Goal: Complete application form

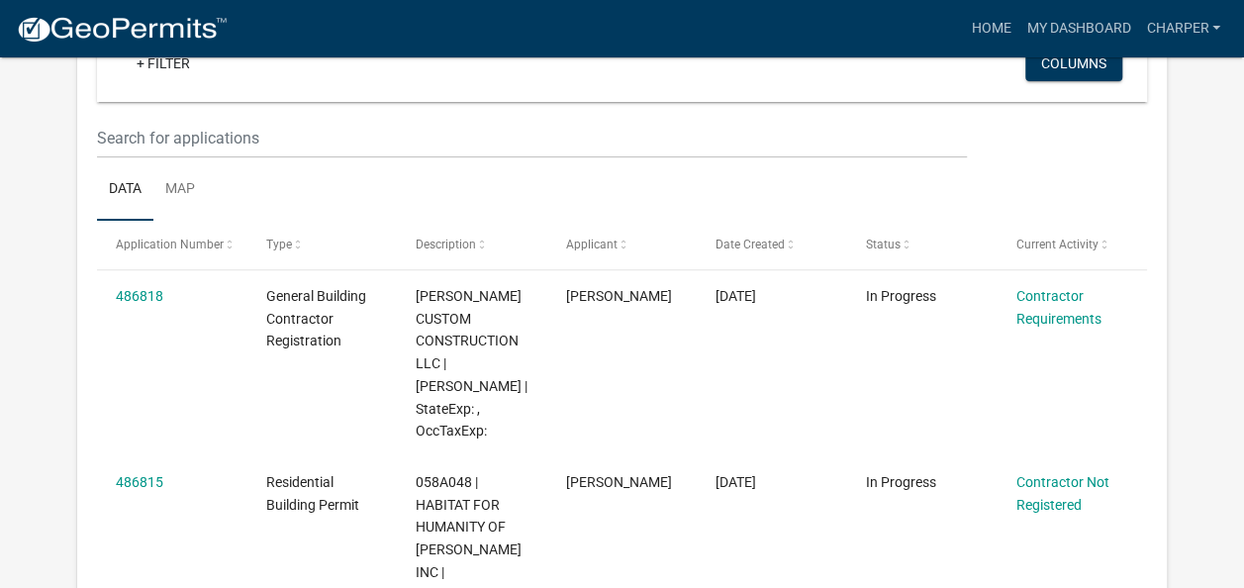
scroll to position [237, 0]
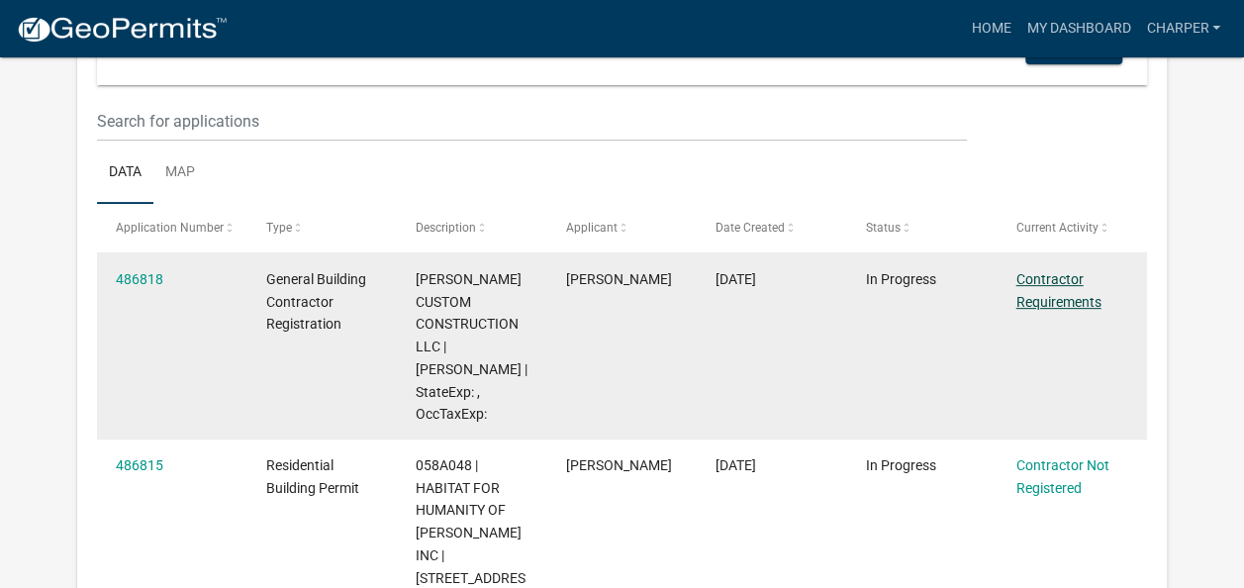
click at [1044, 297] on link "Contractor Requirements" at bounding box center [1057, 290] width 85 height 39
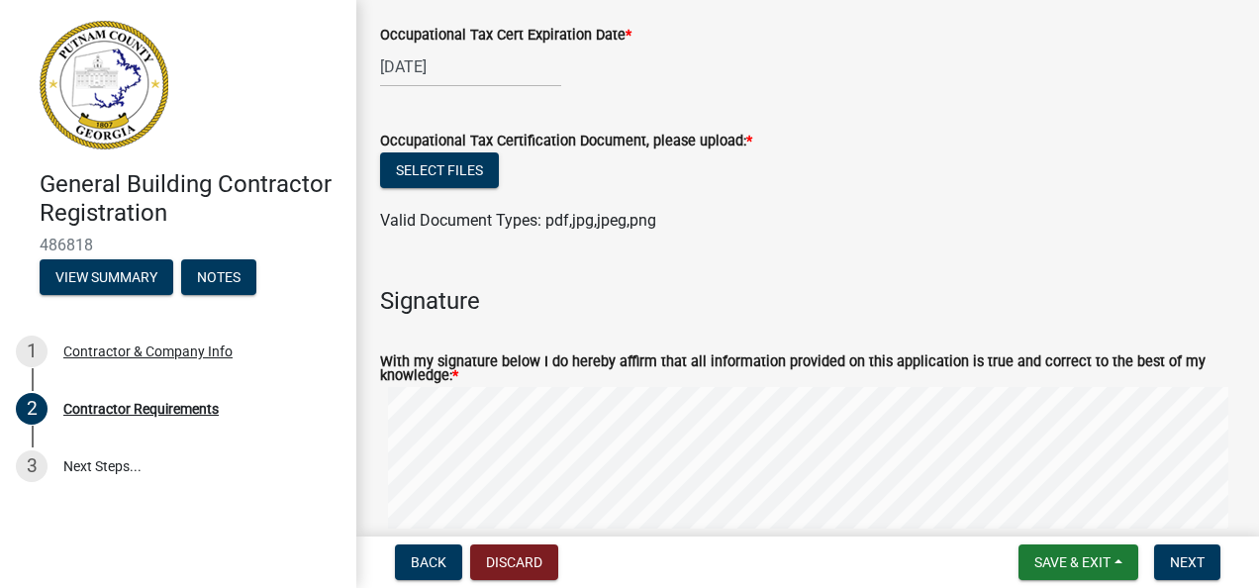
scroll to position [871, 0]
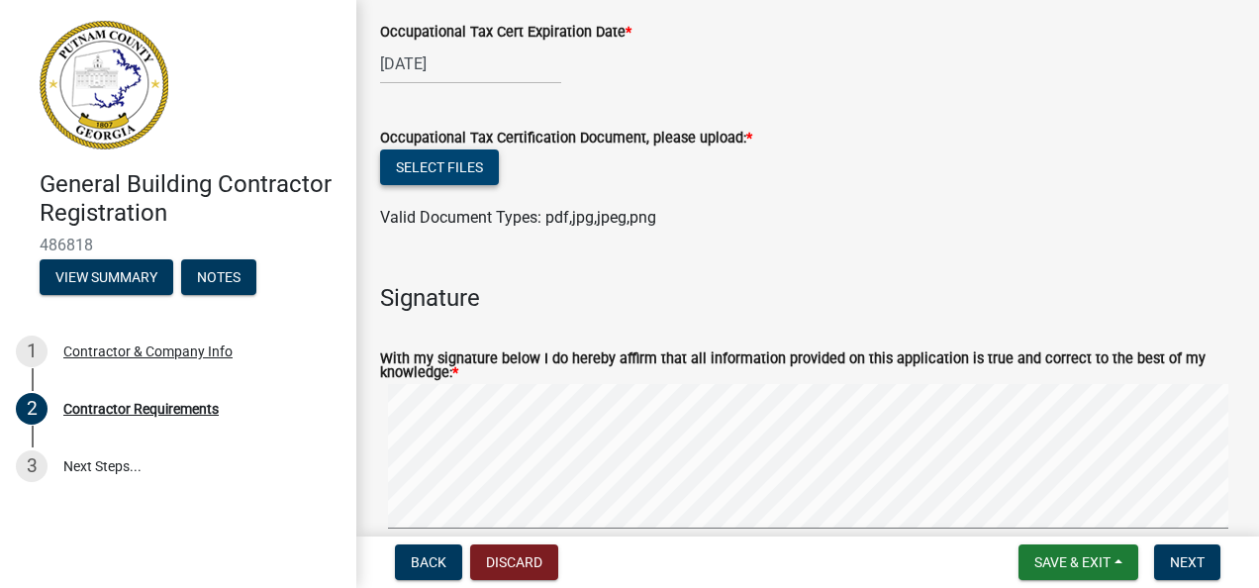
click at [475, 174] on button "Select files" at bounding box center [439, 167] width 119 height 36
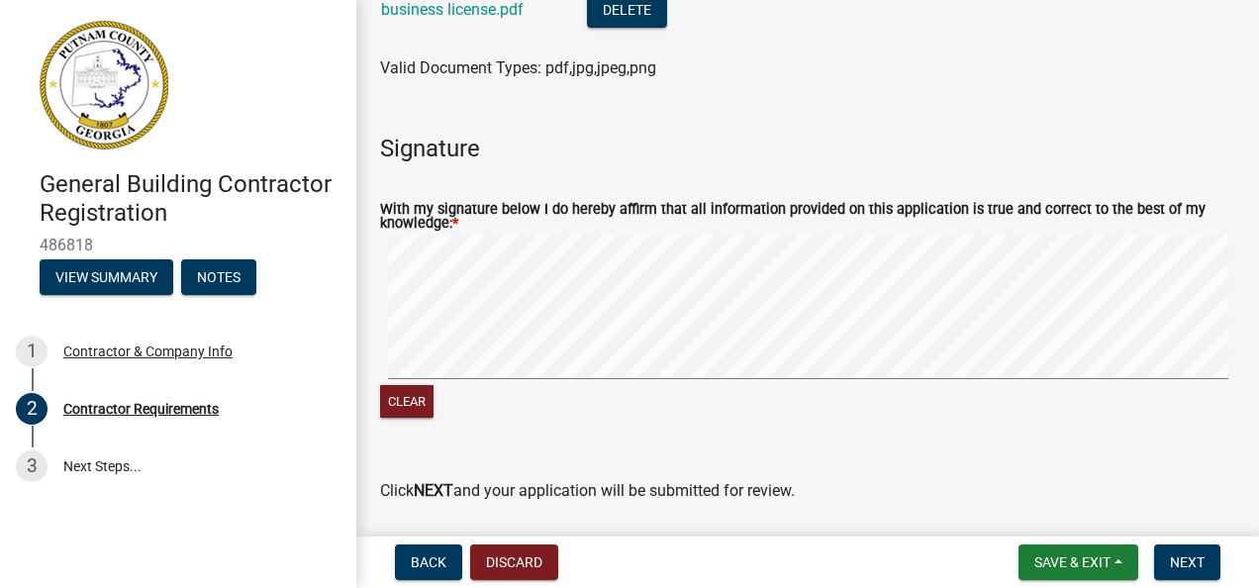
scroll to position [1094, 0]
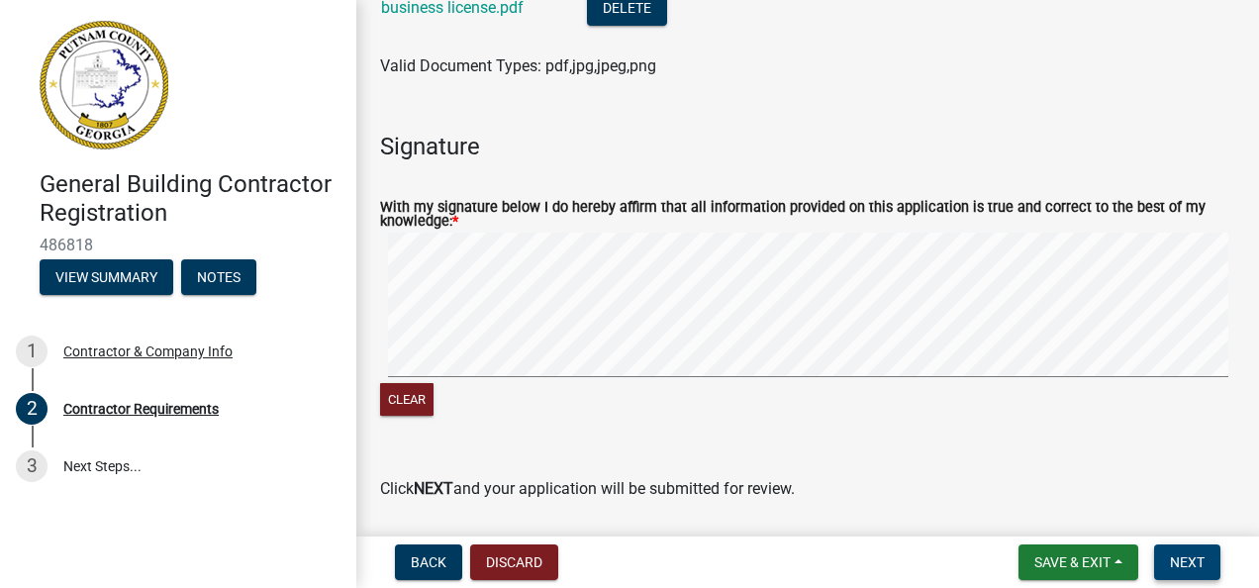
click at [1171, 563] on span "Next" at bounding box center [1187, 562] width 35 height 16
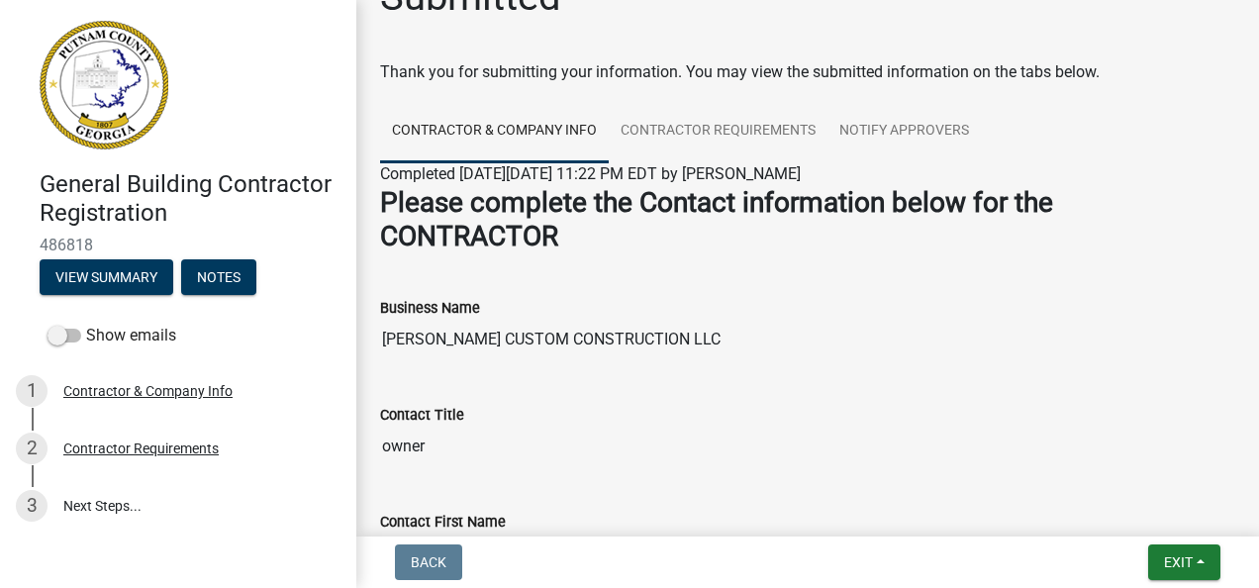
scroll to position [47, 0]
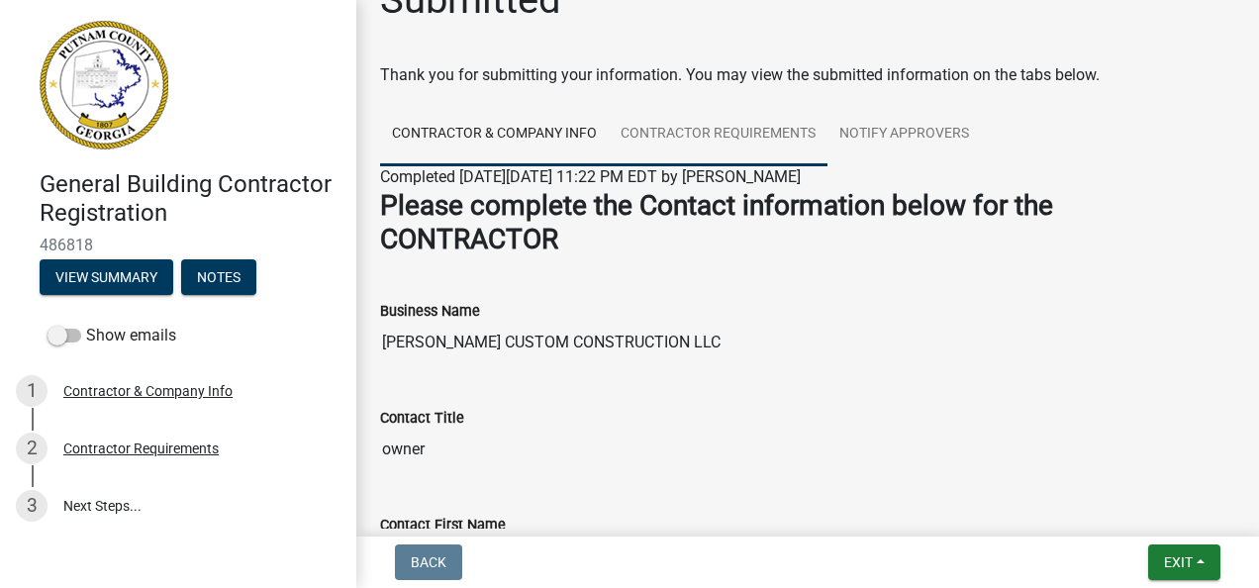
click at [780, 143] on link "Contractor Requirements" at bounding box center [718, 134] width 219 height 63
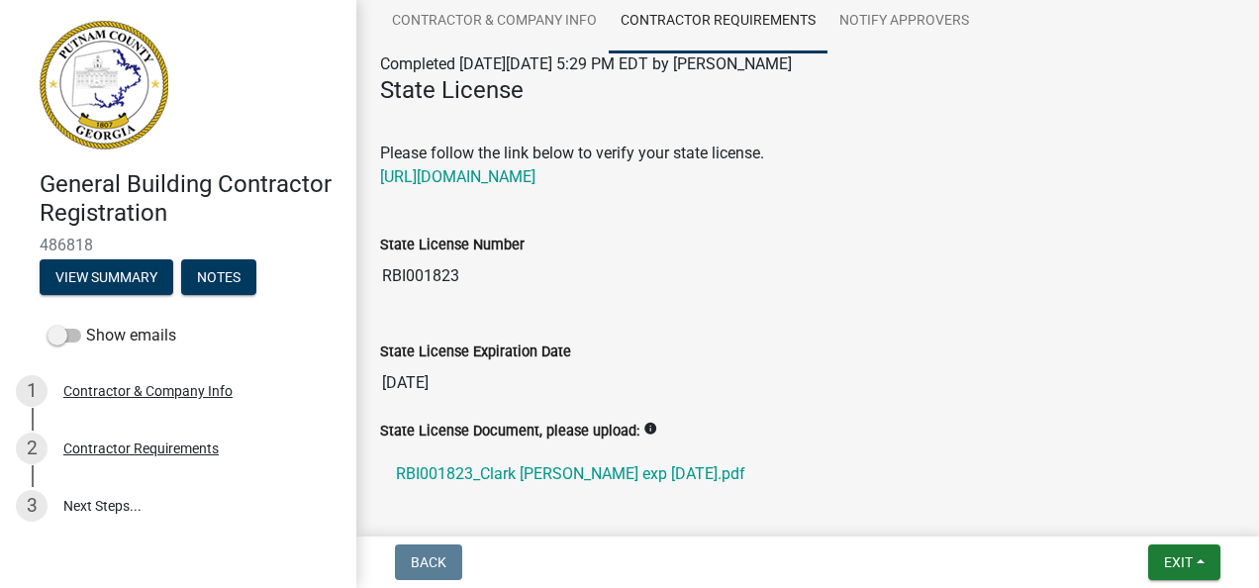
scroll to position [0, 0]
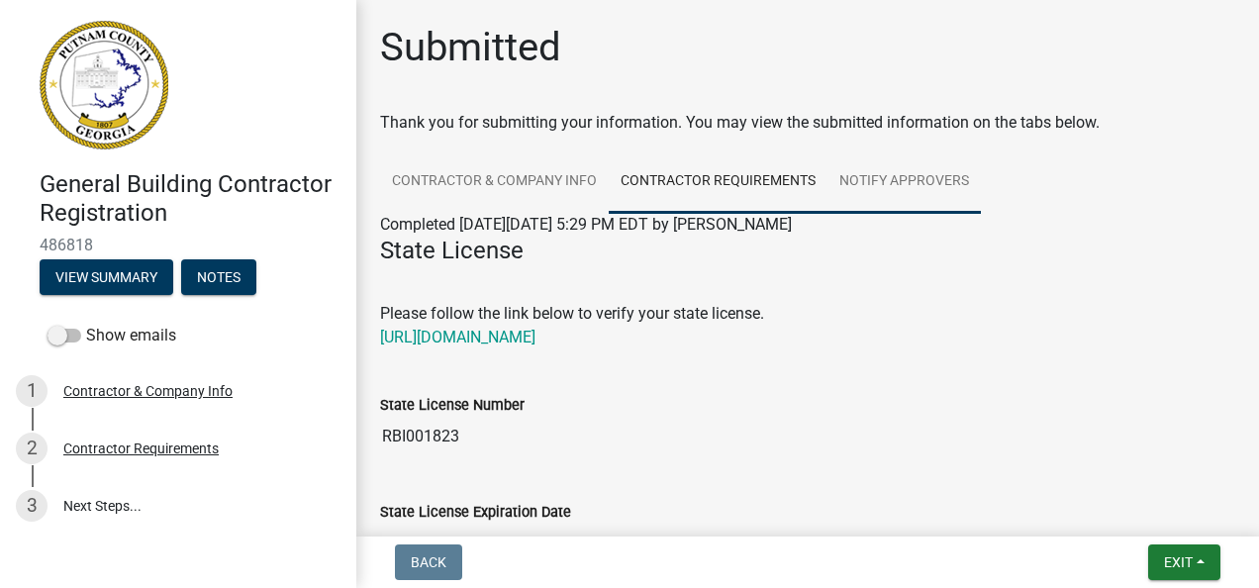
click at [947, 183] on link "Notify Approvers" at bounding box center [903, 181] width 153 height 63
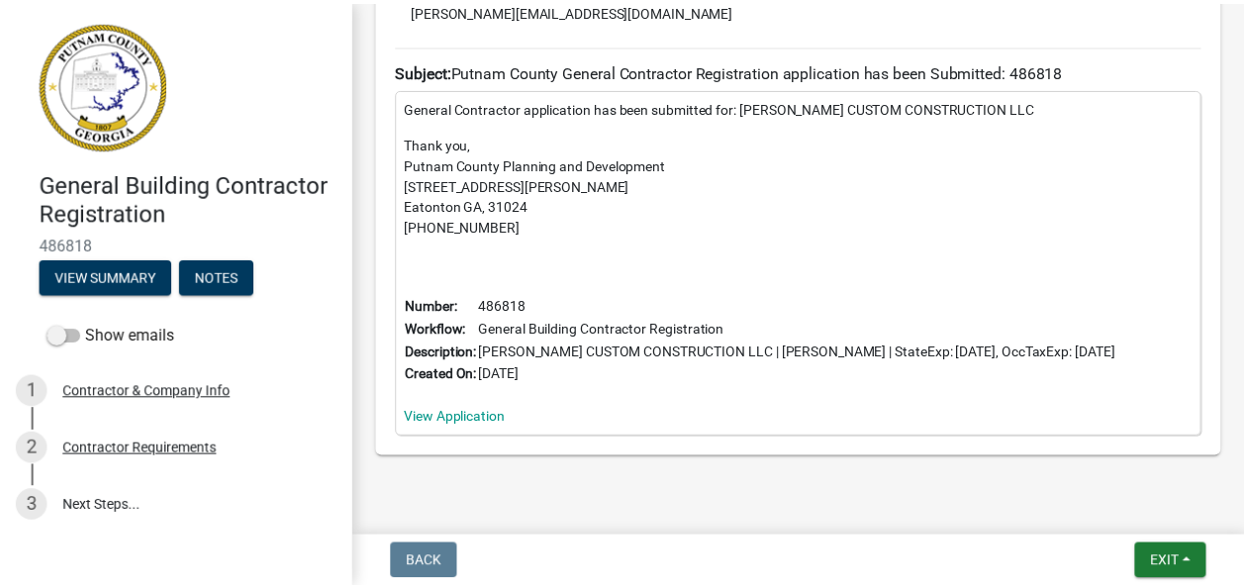
scroll to position [644, 0]
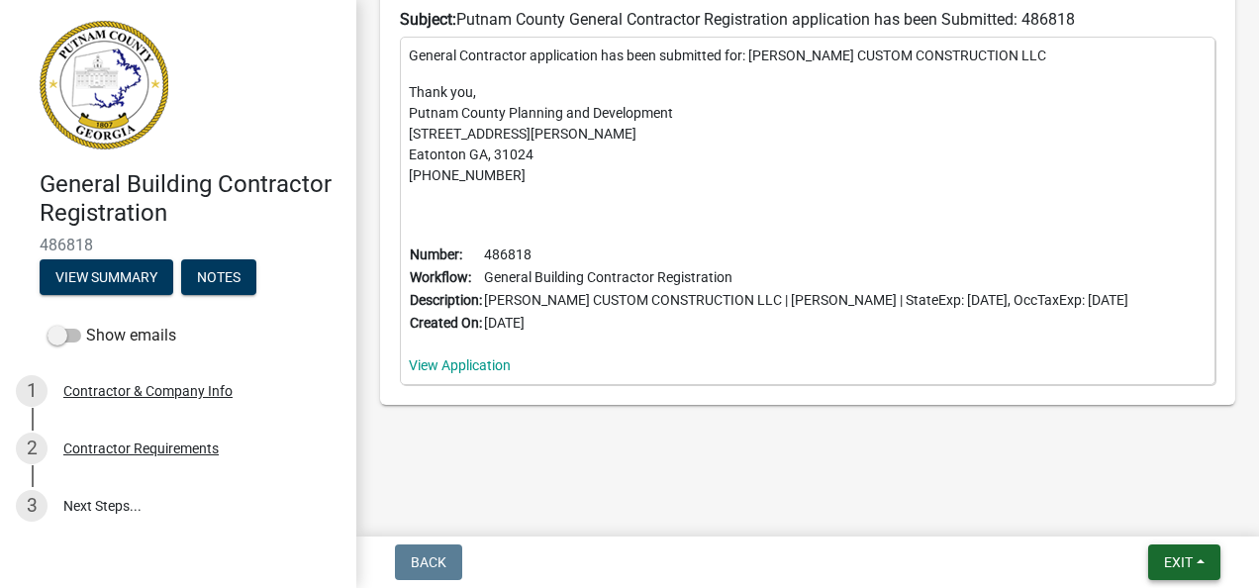
click at [1172, 562] on span "Exit" at bounding box center [1178, 562] width 29 height 16
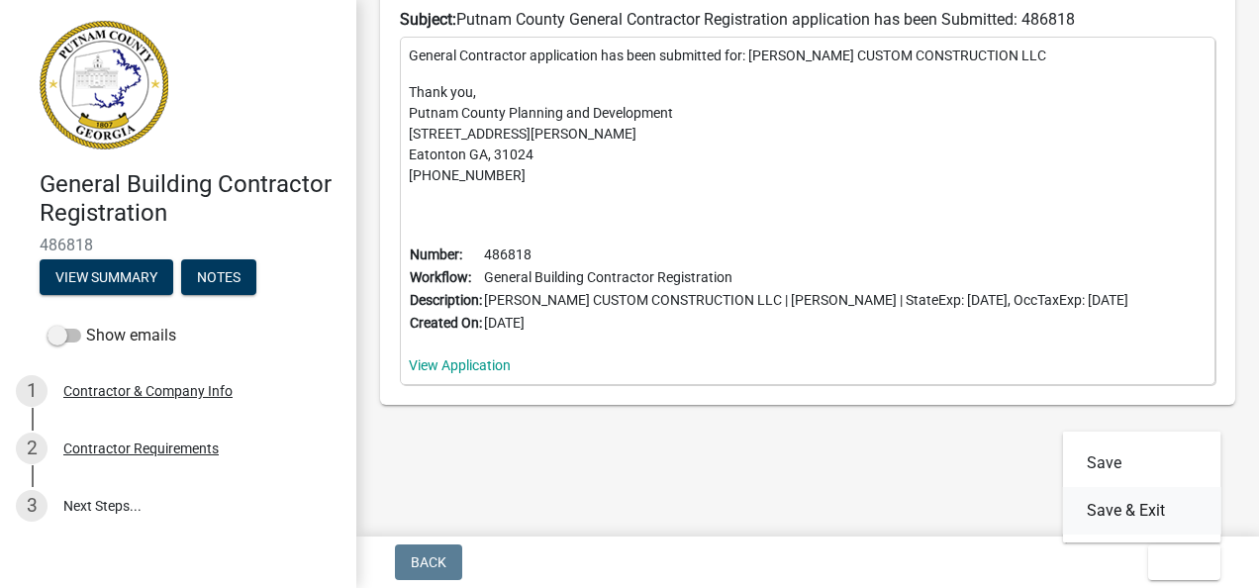
click at [1117, 512] on button "Save & Exit" at bounding box center [1142, 510] width 158 height 47
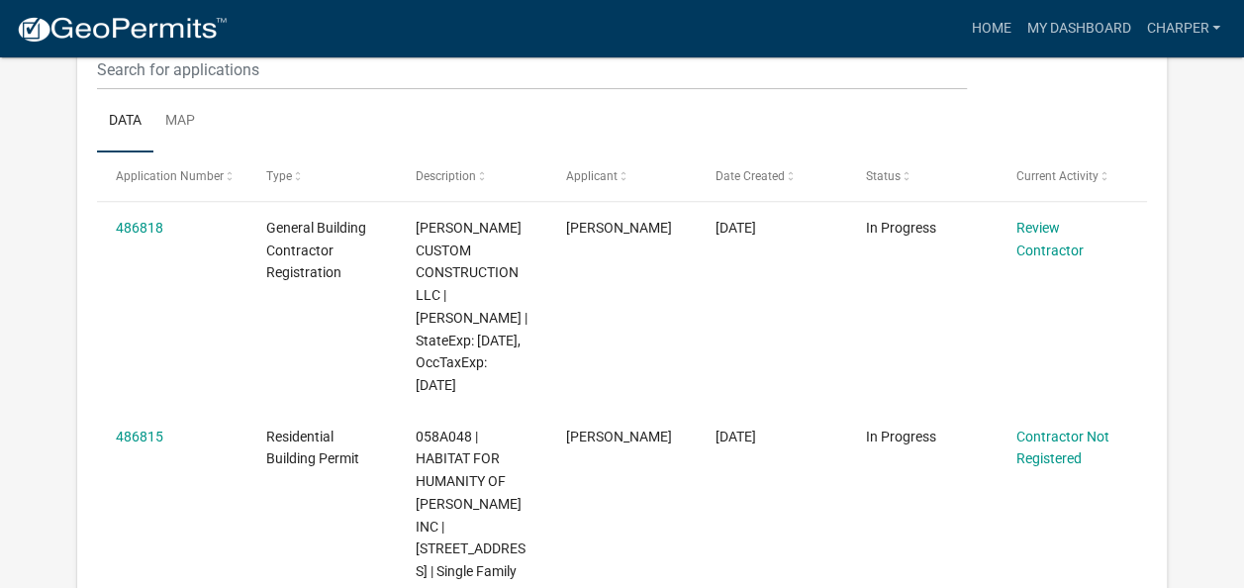
scroll to position [290, 0]
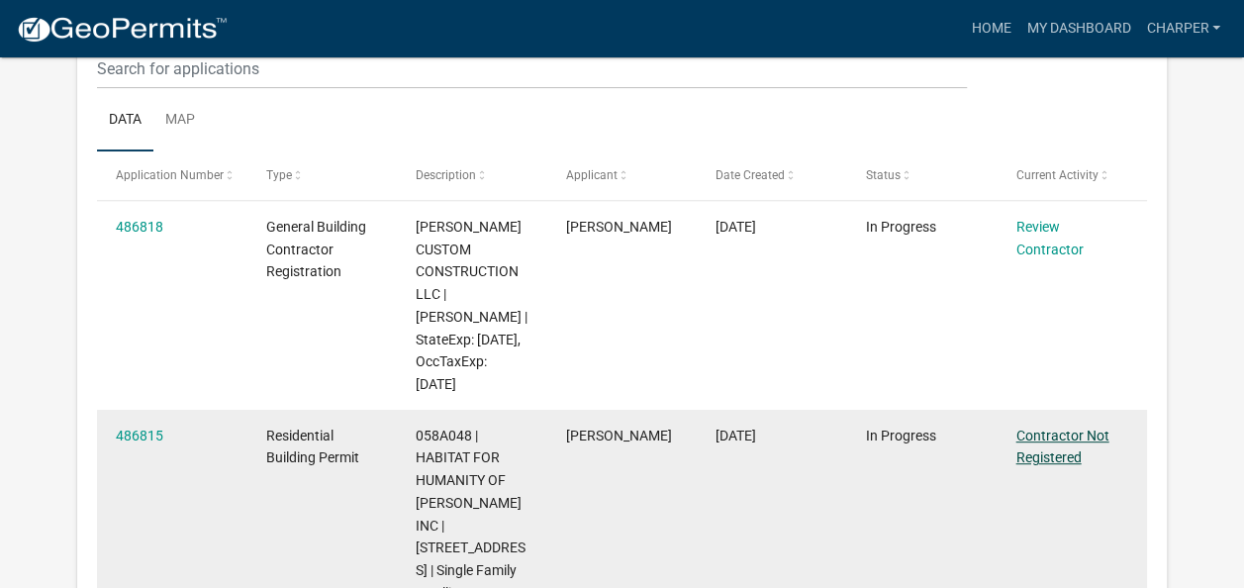
click at [1070, 458] on link "Contractor Not Registered" at bounding box center [1061, 446] width 93 height 39
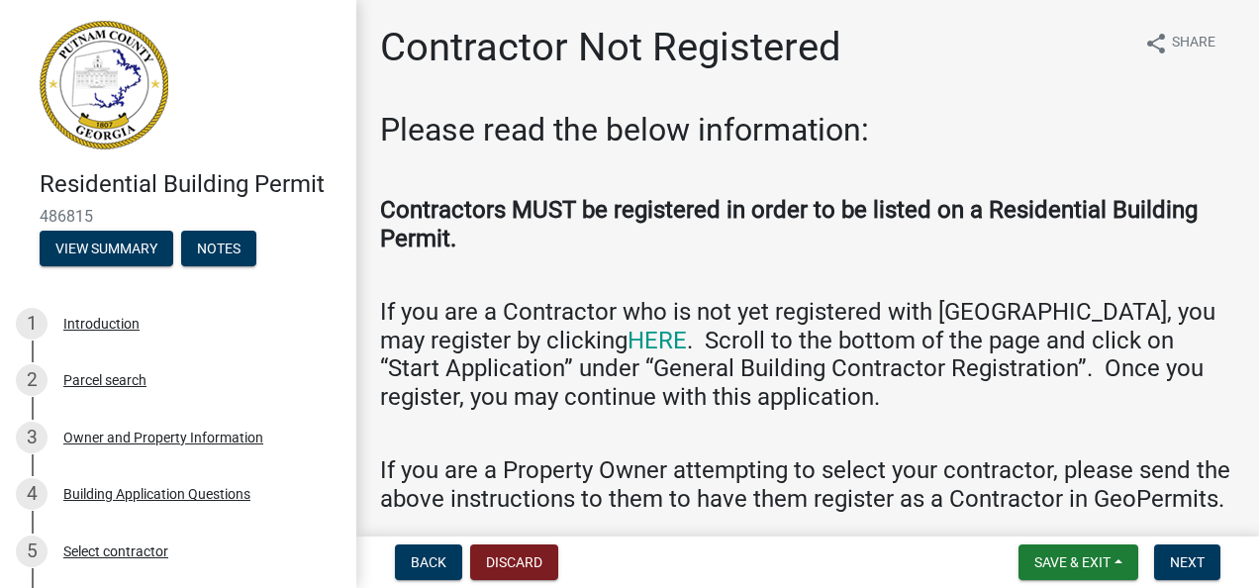
click at [294, 88] on link at bounding box center [170, 85] width 309 height 139
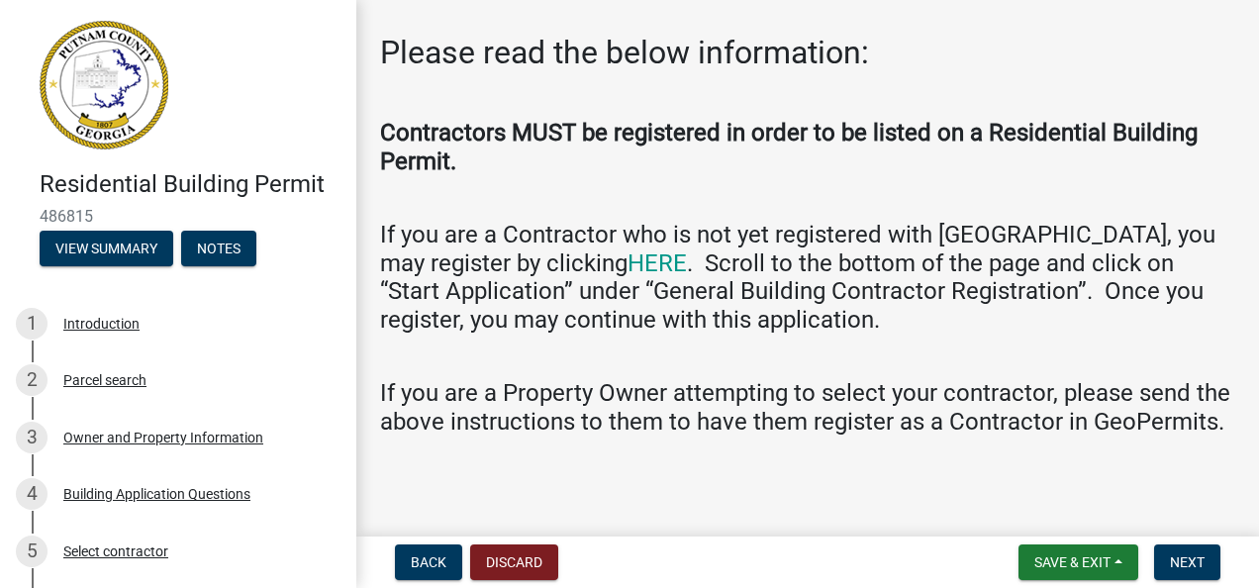
scroll to position [106, 0]
click at [411, 552] on button "Back" at bounding box center [428, 562] width 67 height 36
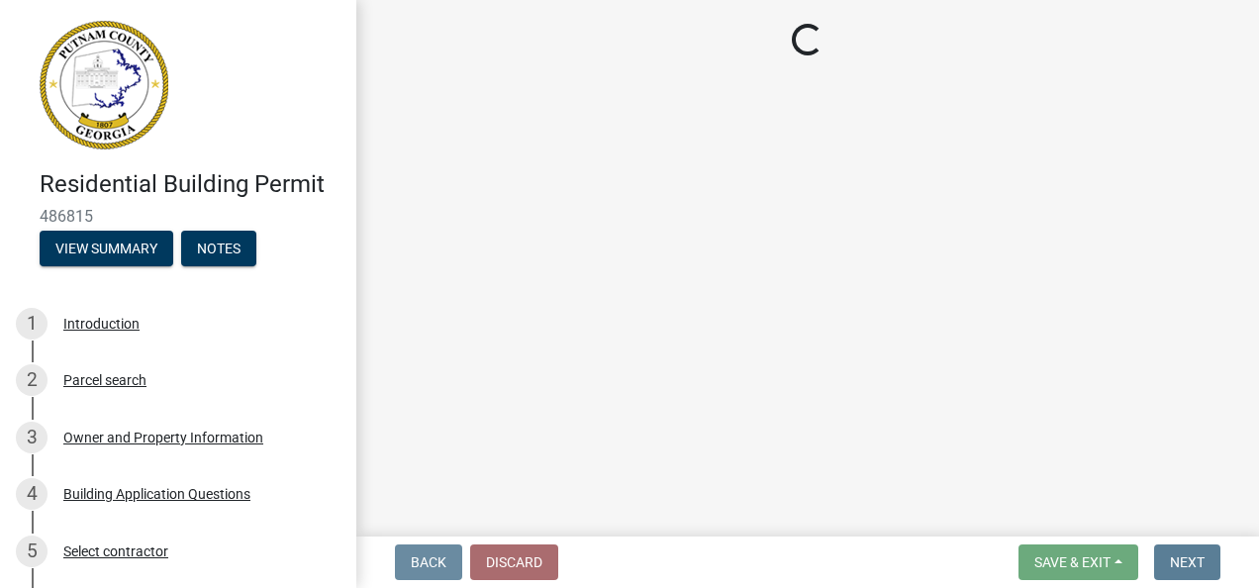
scroll to position [0, 0]
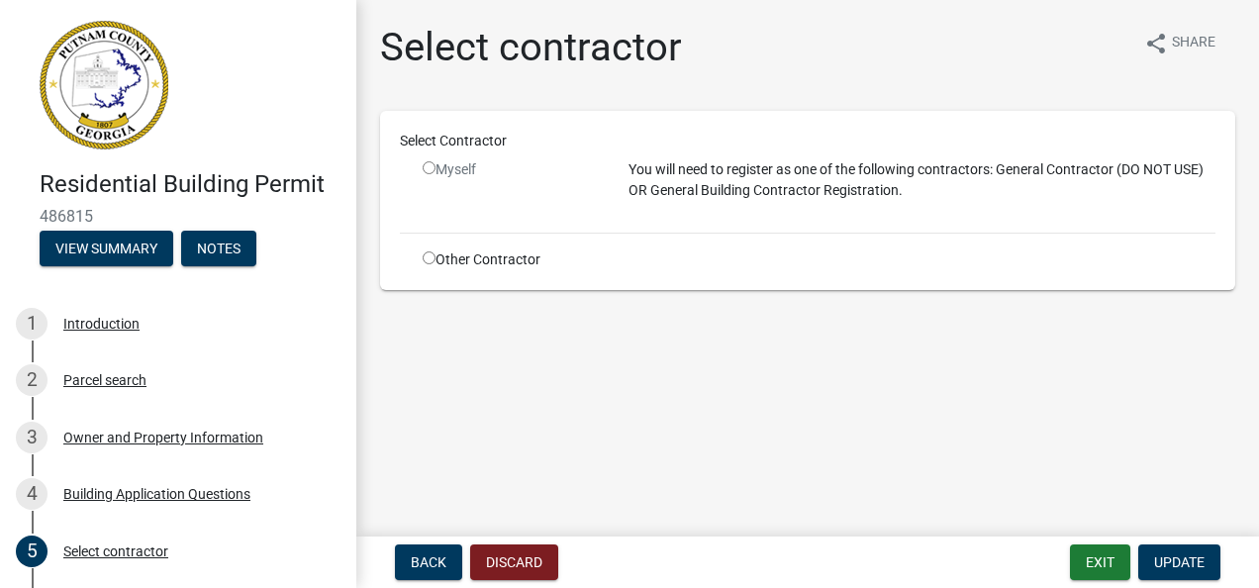
click at [431, 166] on input "radio" at bounding box center [428, 167] width 13 height 13
click at [428, 166] on input "radio" at bounding box center [428, 167] width 13 height 13
click at [1166, 548] on button "Update" at bounding box center [1179, 562] width 82 height 36
click at [1171, 558] on span "Update" at bounding box center [1179, 562] width 50 height 16
click at [429, 174] on div "Myself" at bounding box center [510, 169] width 176 height 21
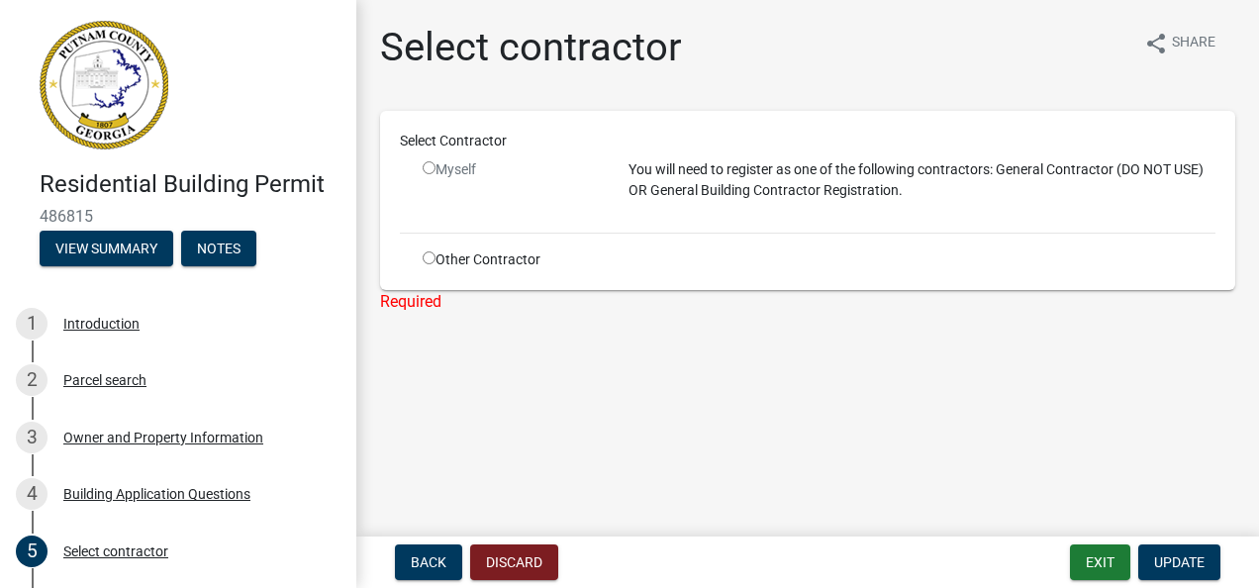
click at [427, 167] on input "radio" at bounding box center [428, 167] width 13 height 13
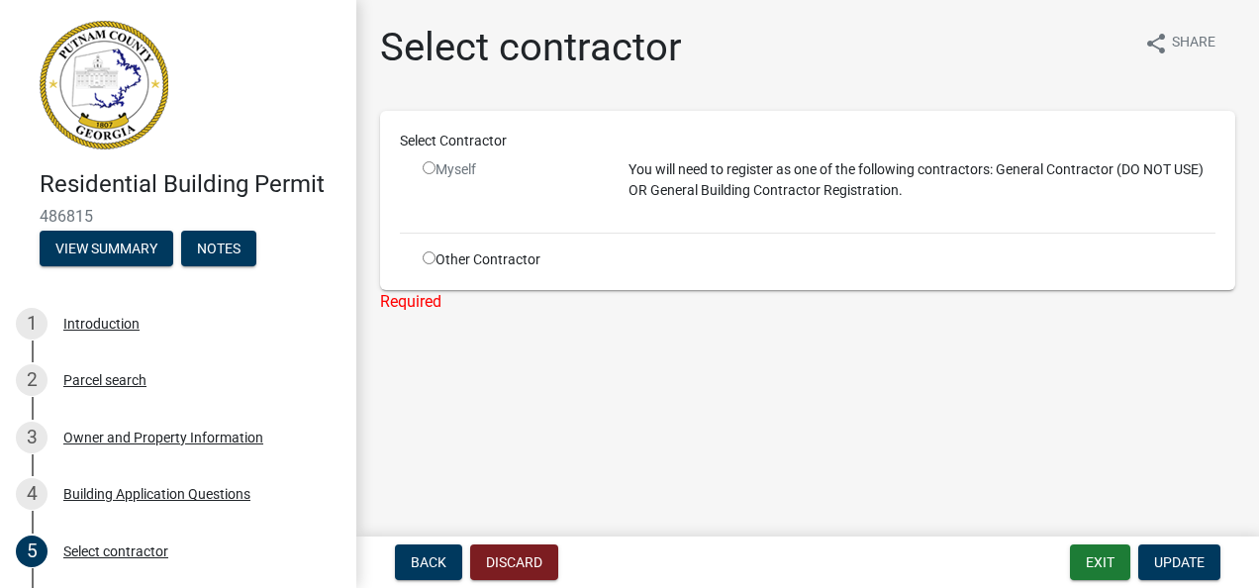
click at [427, 167] on input "radio" at bounding box center [428, 167] width 13 height 13
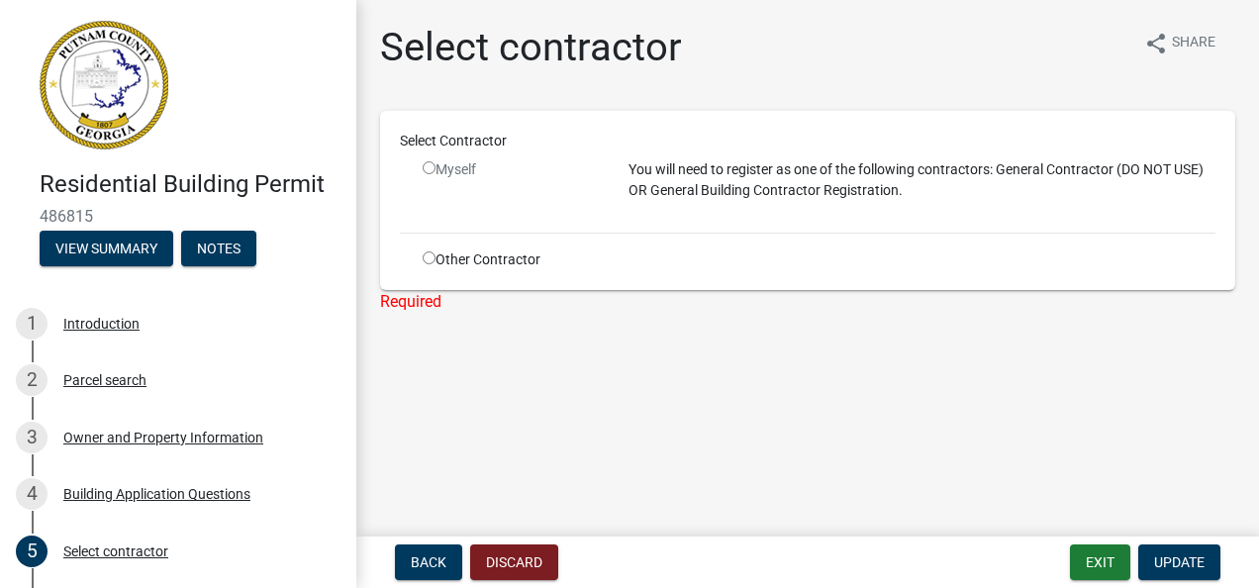
click at [427, 167] on input "radio" at bounding box center [428, 167] width 13 height 13
radio input "false"
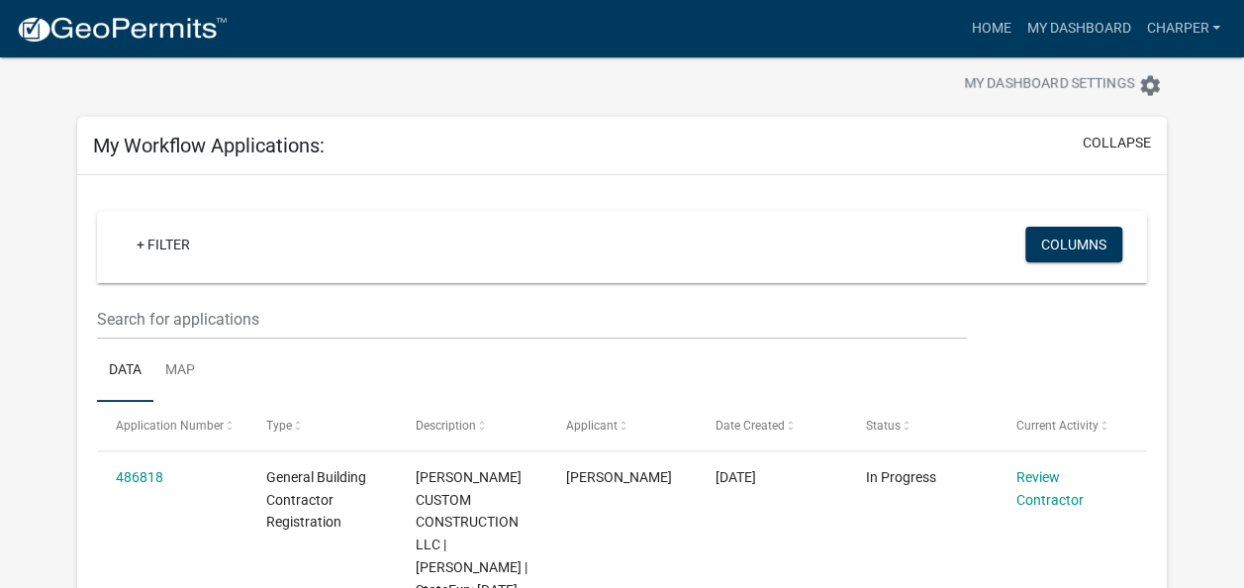
scroll to position [211, 0]
